Goal: Check status: Check status

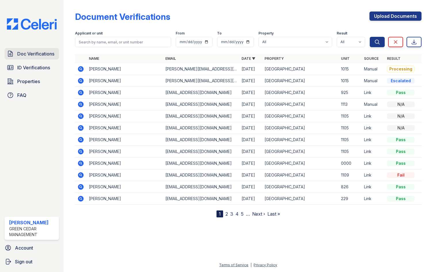
click at [22, 53] on span "Doc Verifications" at bounding box center [35, 53] width 37 height 7
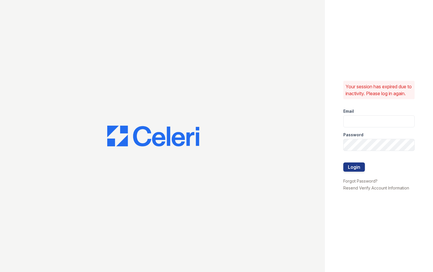
type input "[PERSON_NAME][EMAIL_ADDRESS][PERSON_NAME][DOMAIN_NAME]"
click at [358, 171] on button "Login" at bounding box center [355, 167] width 22 height 9
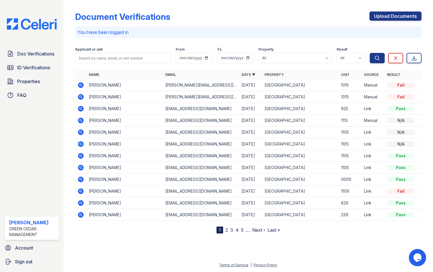
click at [397, 98] on div "Fail" at bounding box center [401, 97] width 28 height 6
click at [80, 97] on icon at bounding box center [80, 96] width 1 height 1
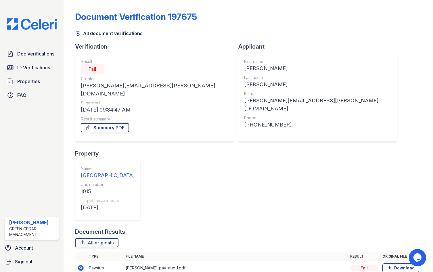
click at [363, 265] on div "Fail" at bounding box center [365, 268] width 28 height 6
click at [366, 265] on div "Fail" at bounding box center [365, 268] width 28 height 6
click at [418, 259] on icon "Chat widget" at bounding box center [418, 258] width 8 height 9
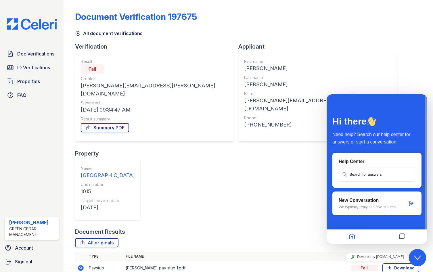
click at [378, 208] on p "We typically reply in a few minutes" at bounding box center [373, 207] width 68 height 4
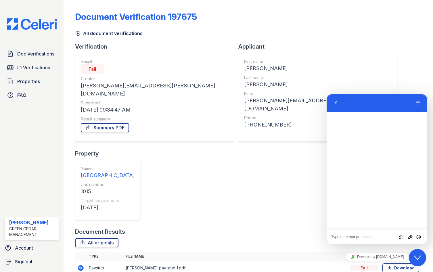
click at [372, 236] on textarea at bounding box center [378, 237] width 92 height 5
type textarea "h"
click at [214, 261] on td "Lawrence pay stub 1.pdf" at bounding box center [235, 268] width 225 height 14
click at [114, 123] on link "Summary PDF" at bounding box center [105, 127] width 48 height 9
click at [332, 103] on button "Back" at bounding box center [336, 103] width 9 height 9
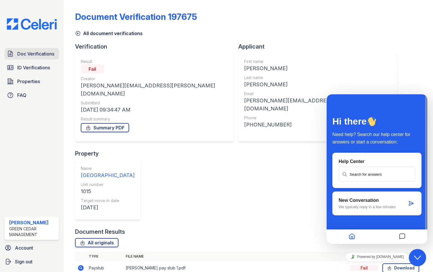
click at [36, 58] on link "Doc Verifications" at bounding box center [32, 54] width 54 height 12
